Goal: Task Accomplishment & Management: Use online tool/utility

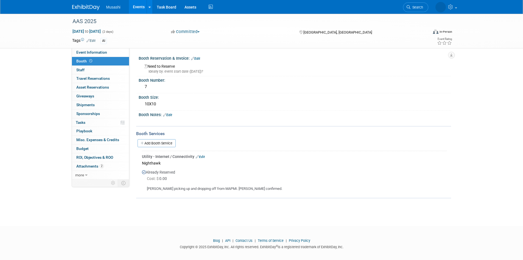
click at [91, 9] on img at bounding box center [85, 7] width 27 height 5
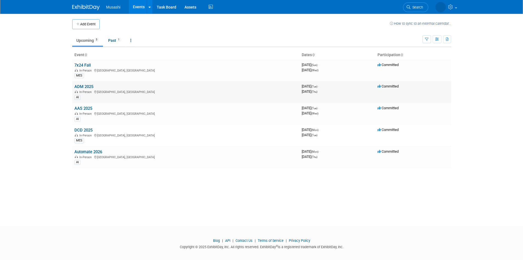
click at [82, 86] on link "ADM 2025" at bounding box center [83, 86] width 19 height 5
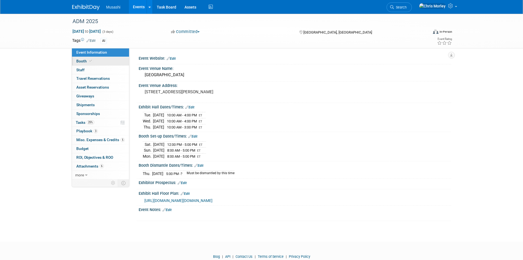
click at [81, 60] on span "Booth" at bounding box center [84, 61] width 17 height 4
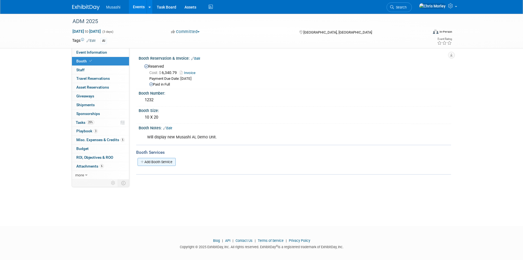
click at [154, 161] on link "Add Booth Service" at bounding box center [157, 162] width 38 height 8
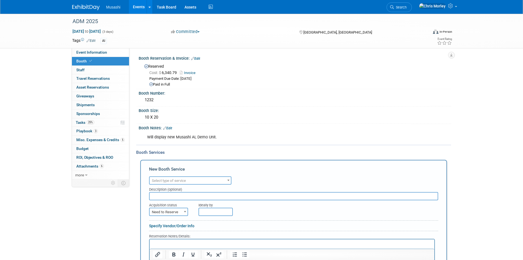
click at [215, 176] on span "Select type of service" at bounding box center [190, 180] width 82 height 8
type input "inter"
select select "18"
click at [168, 196] on input "text" at bounding box center [293, 196] width 289 height 8
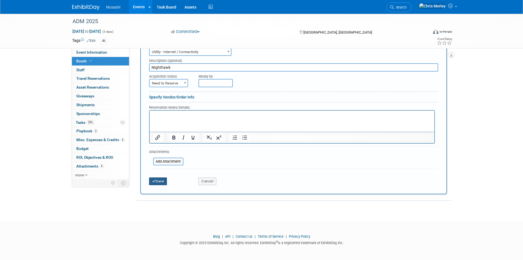
type input "NIghthawk"
click at [152, 181] on icon "submit" at bounding box center [154, 181] width 4 height 4
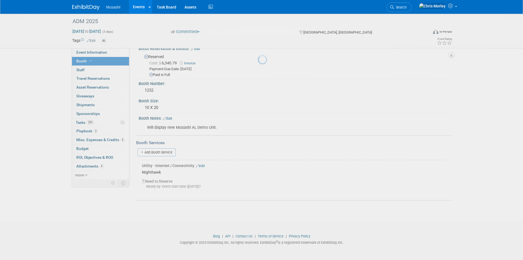
scroll to position [9, 0]
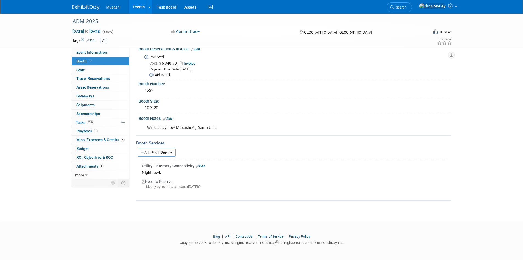
click at [489, 132] on div "ADM 2025 [DATE] to [DATE] (3 days) [DATE] to [DATE] Committed Committed Conside…" at bounding box center [261, 107] width 523 height 207
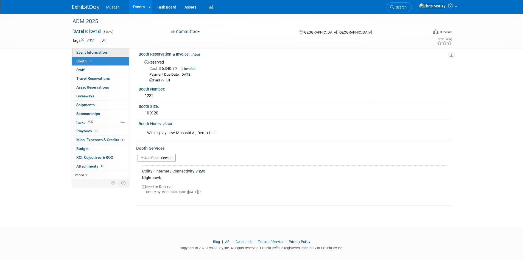
scroll to position [0, 0]
